Goal: Information Seeking & Learning: Find specific fact

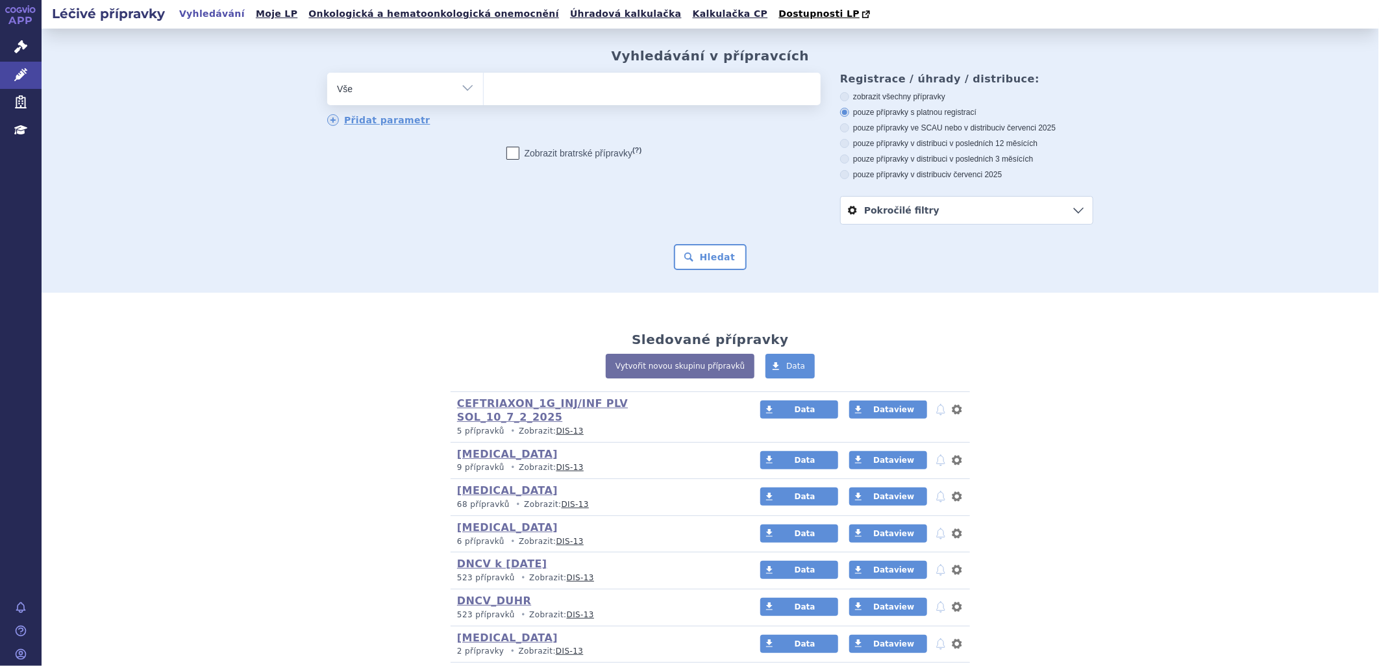
click at [553, 94] on ul at bounding box center [652, 86] width 337 height 27
click at [484, 94] on select at bounding box center [483, 88] width 1 height 32
paste input "SKYCLARYS"
type input "SKYCLARYS"
select select "SKYCLARYS"
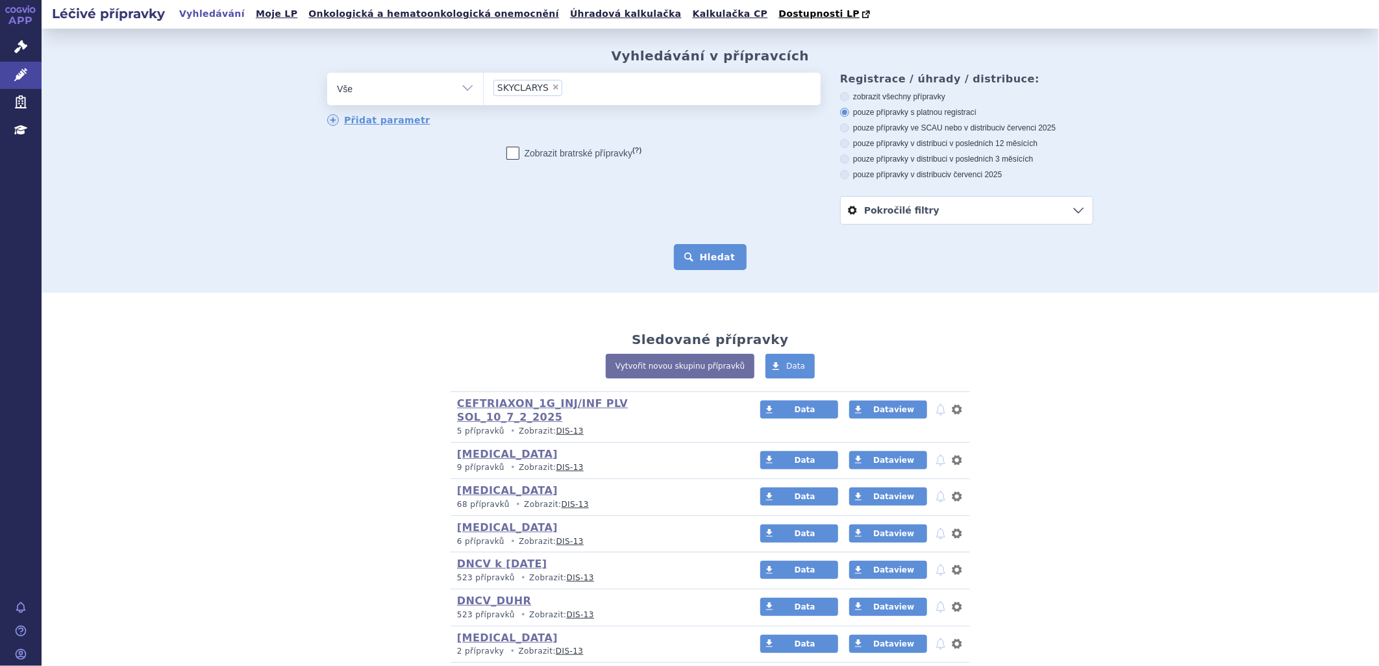
click at [703, 251] on button "Hledat" at bounding box center [710, 257] width 73 height 26
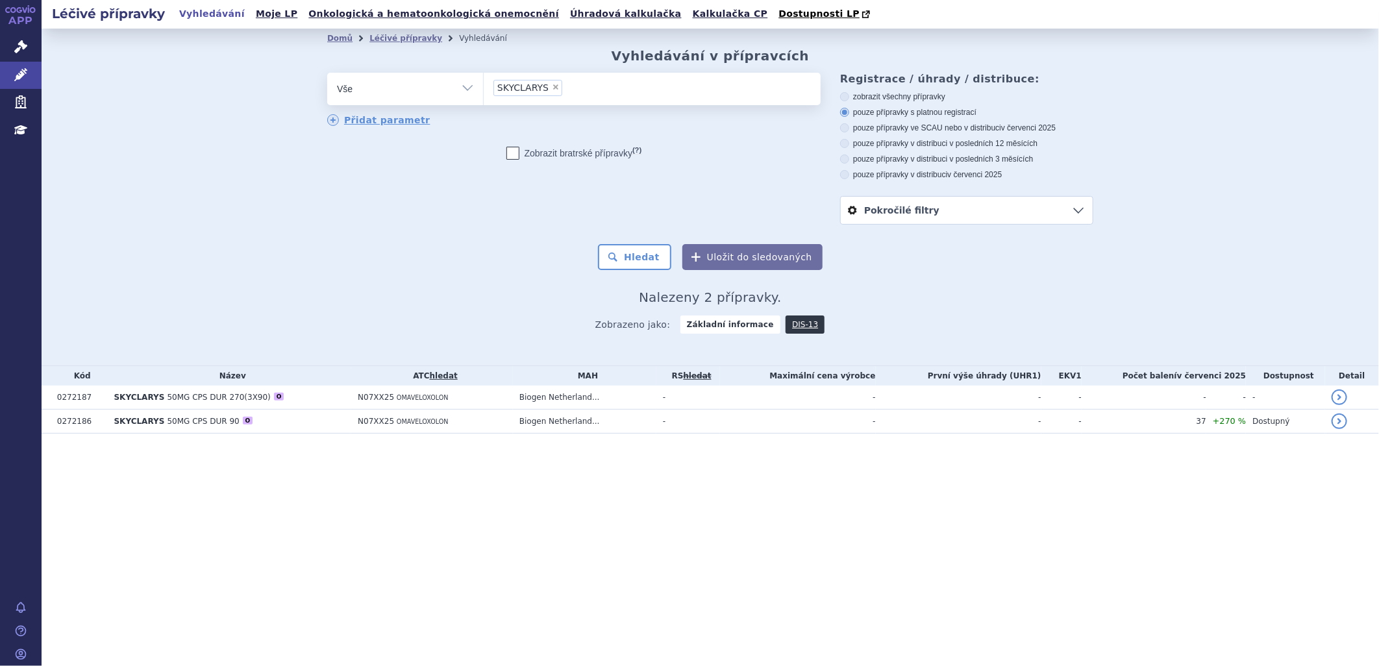
click at [371, 592] on div "Léčivé přípravky Vyhledávání Moje LP Onkologická a hematoonkologická onemocnění…" at bounding box center [711, 333] width 1338 height 666
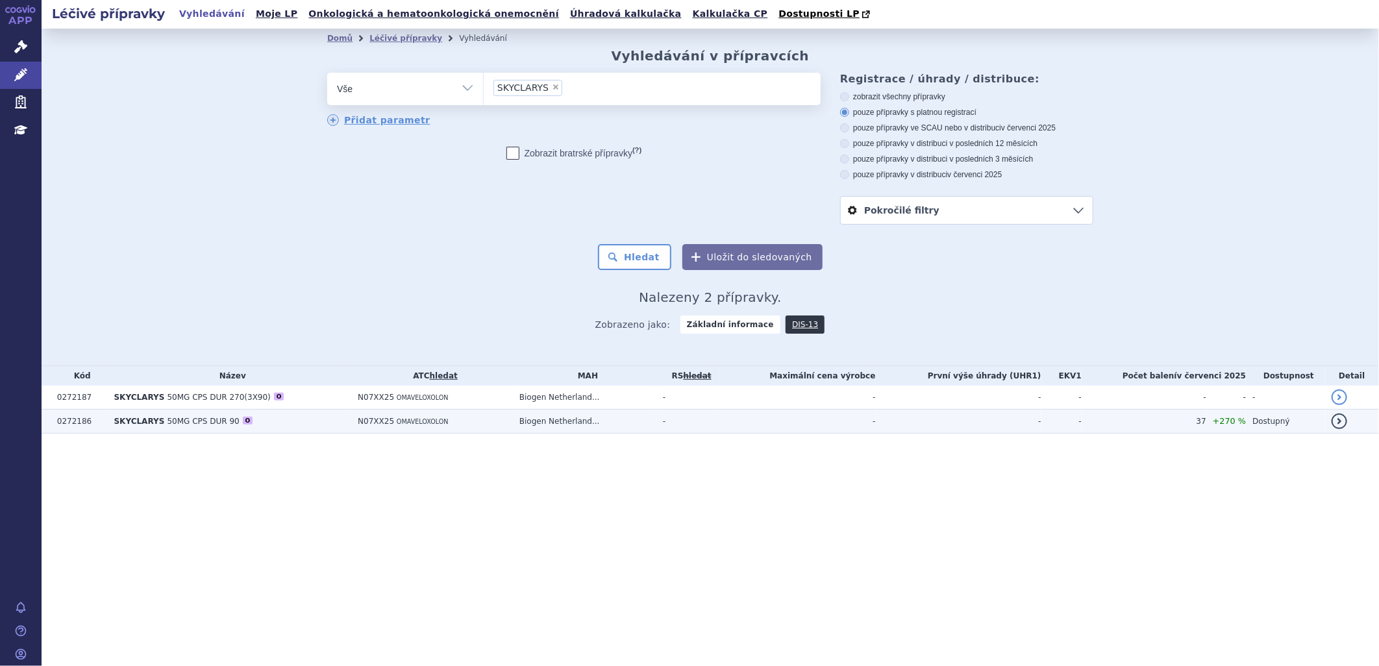
click at [198, 425] on span "50MG CPS DUR 90" at bounding box center [204, 421] width 72 height 9
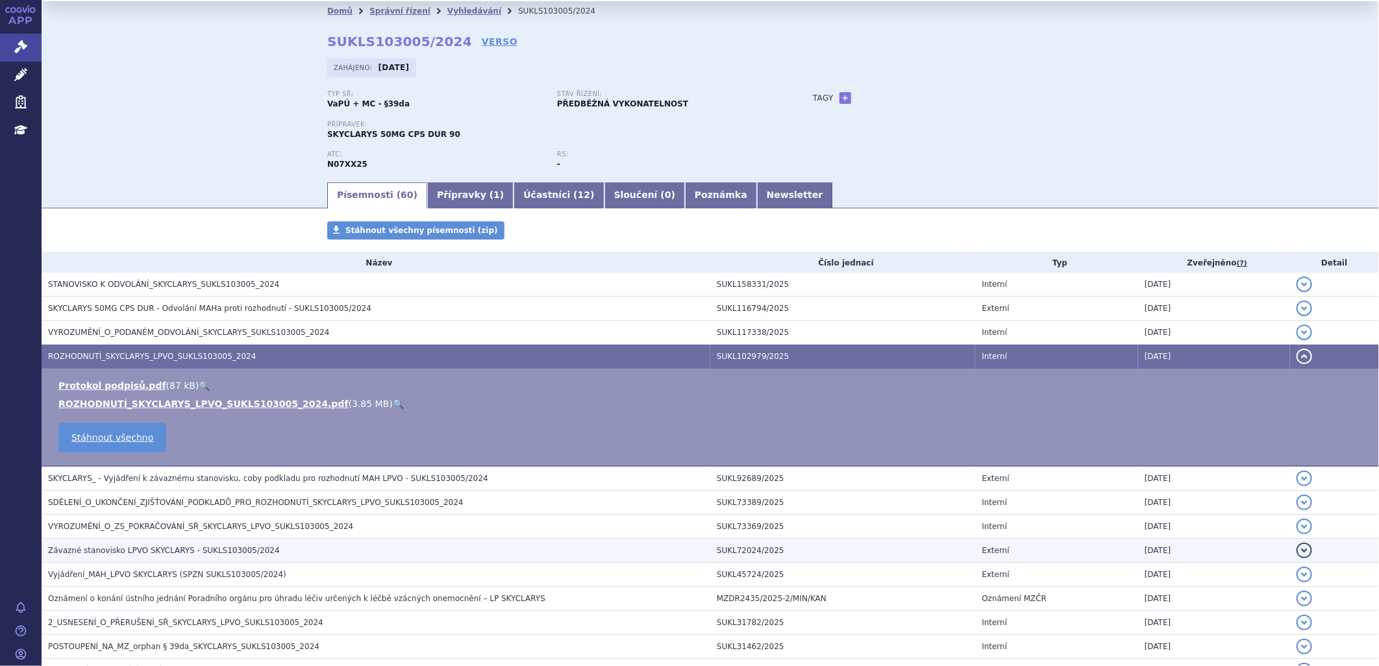
scroll to position [72, 0]
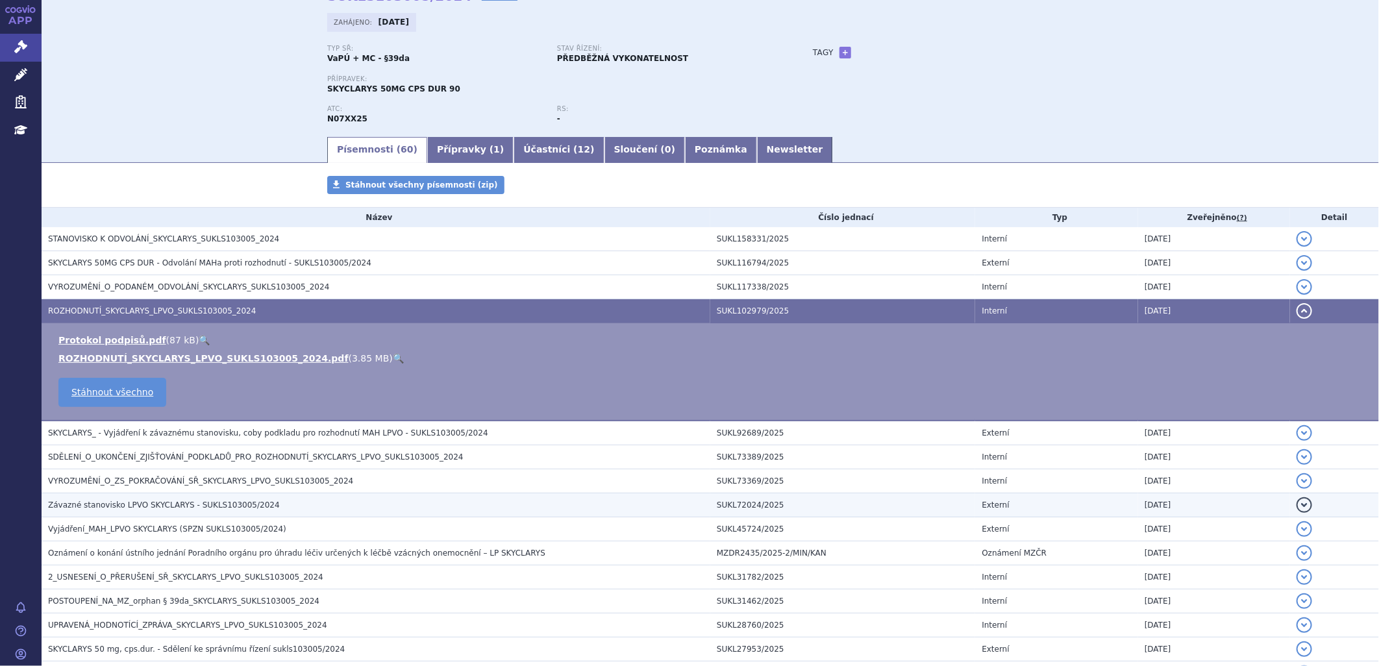
click at [242, 505] on span "Závazné stanovisko LPVO SKYCLARYS - SUKLS103005/2024" at bounding box center [164, 505] width 232 height 9
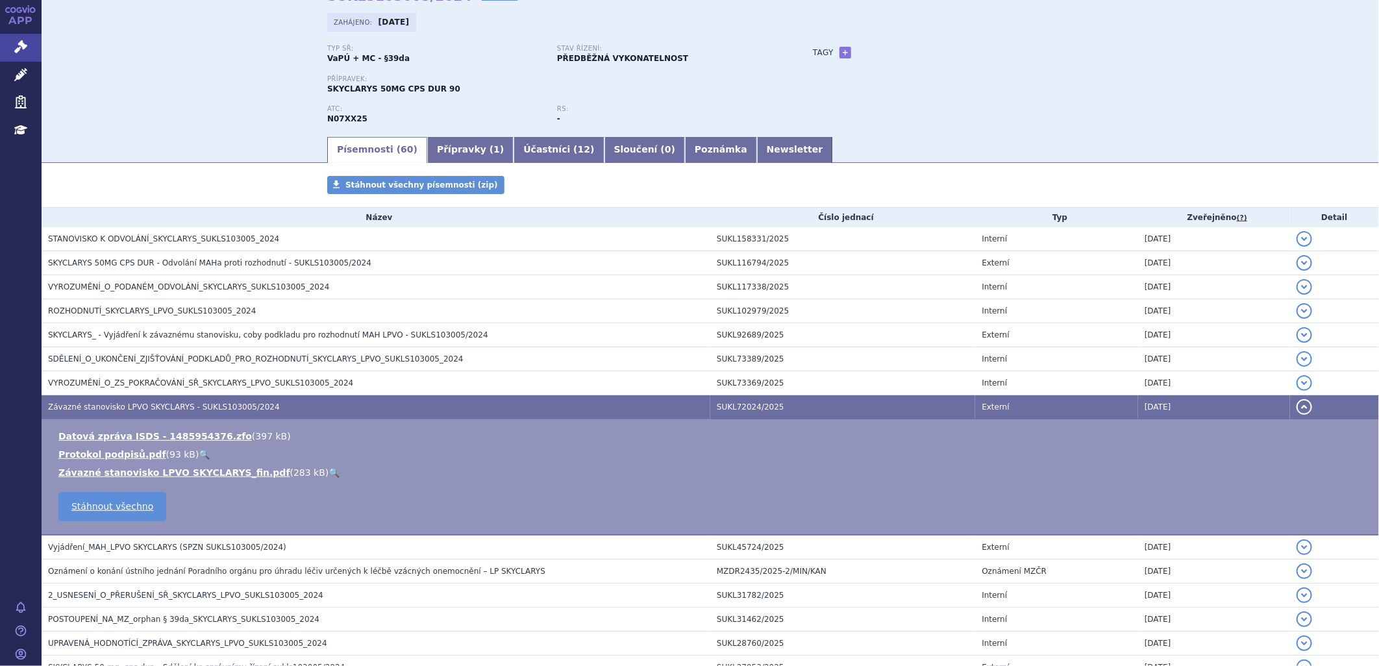
click at [329, 475] on link "🔍" at bounding box center [334, 473] width 11 height 10
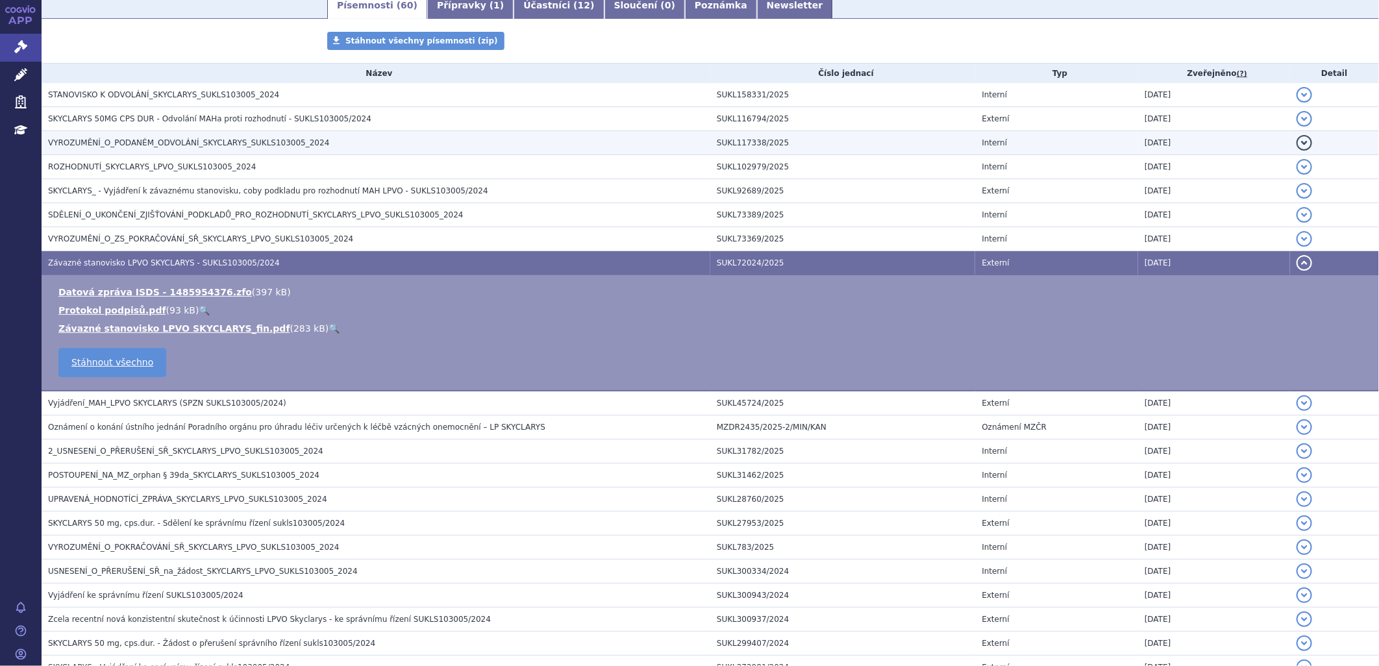
scroll to position [144, 0]
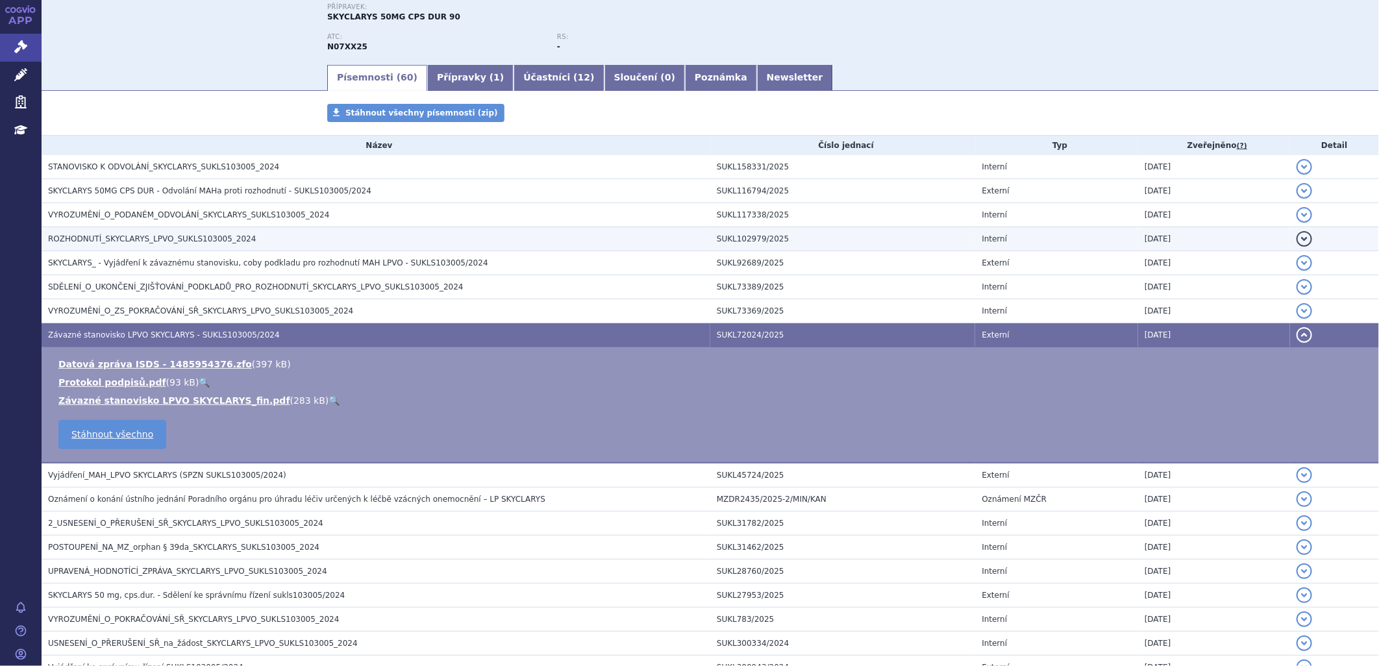
click at [163, 231] on td "ROZHODNUTÍ_SKYCLARYS_LPVO_SUKLS103005_2024" at bounding box center [376, 239] width 669 height 24
